Goal: Communication & Community: Answer question/provide support

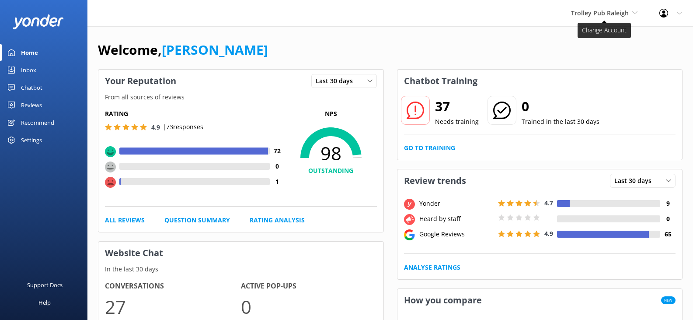
click at [612, 14] on span "Trolley Pub Raleigh" at bounding box center [600, 13] width 58 height 8
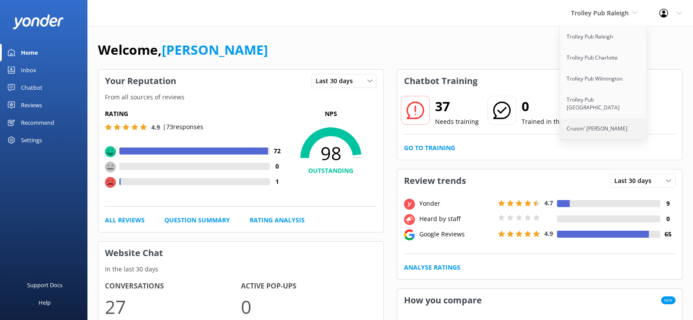
click at [599, 123] on link "Cruisin' [PERSON_NAME]" at bounding box center [603, 128] width 87 height 21
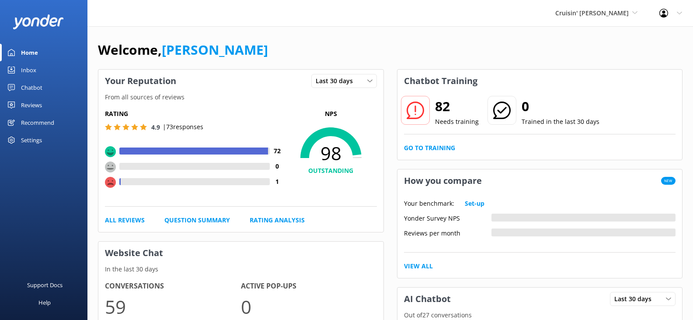
click at [29, 71] on div "Inbox" at bounding box center [28, 69] width 15 height 17
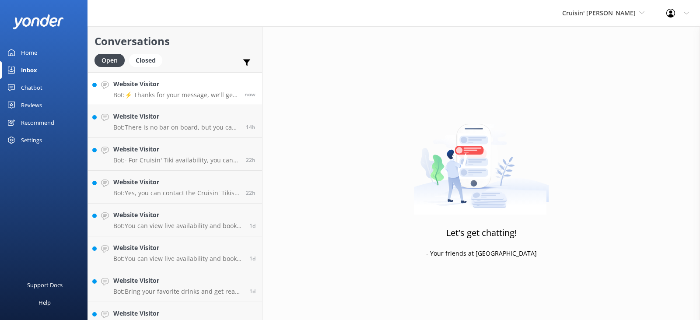
click at [192, 91] on p "Bot: ⚡ Thanks for your message, we'll get back to you as soon as we can. You're…" at bounding box center [175, 95] width 125 height 8
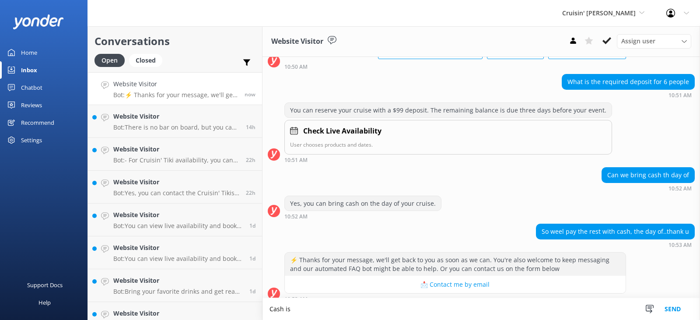
scroll to position [71, 0]
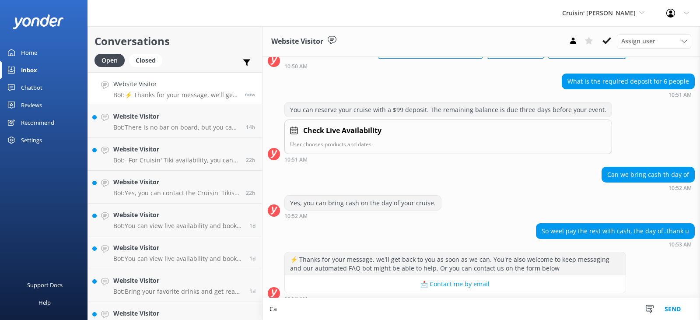
type textarea "C"
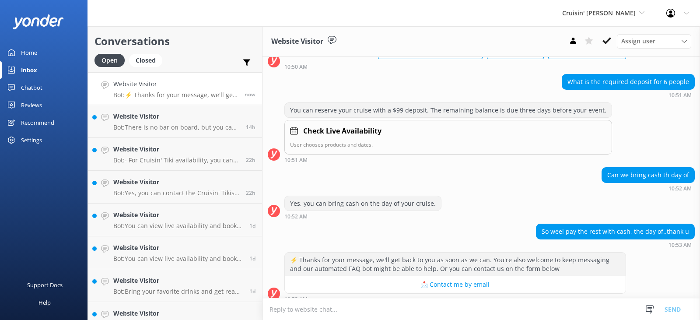
type textarea "C"
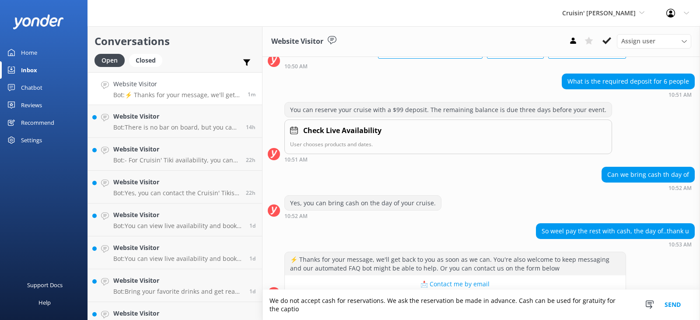
scroll to position [79, 0]
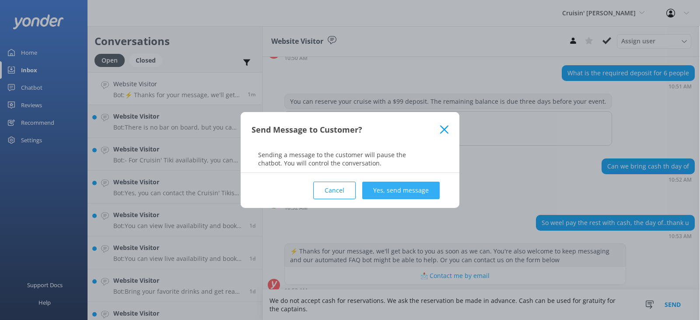
type textarea "We do not accept cash for reservations. We ask the reservation be made in advan…"
click at [417, 188] on button "Yes, send message" at bounding box center [400, 190] width 77 height 17
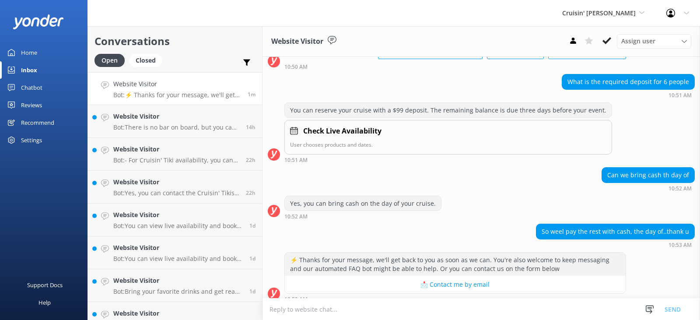
scroll to position [136, 0]
